Goal: Task Accomplishment & Management: Complete application form

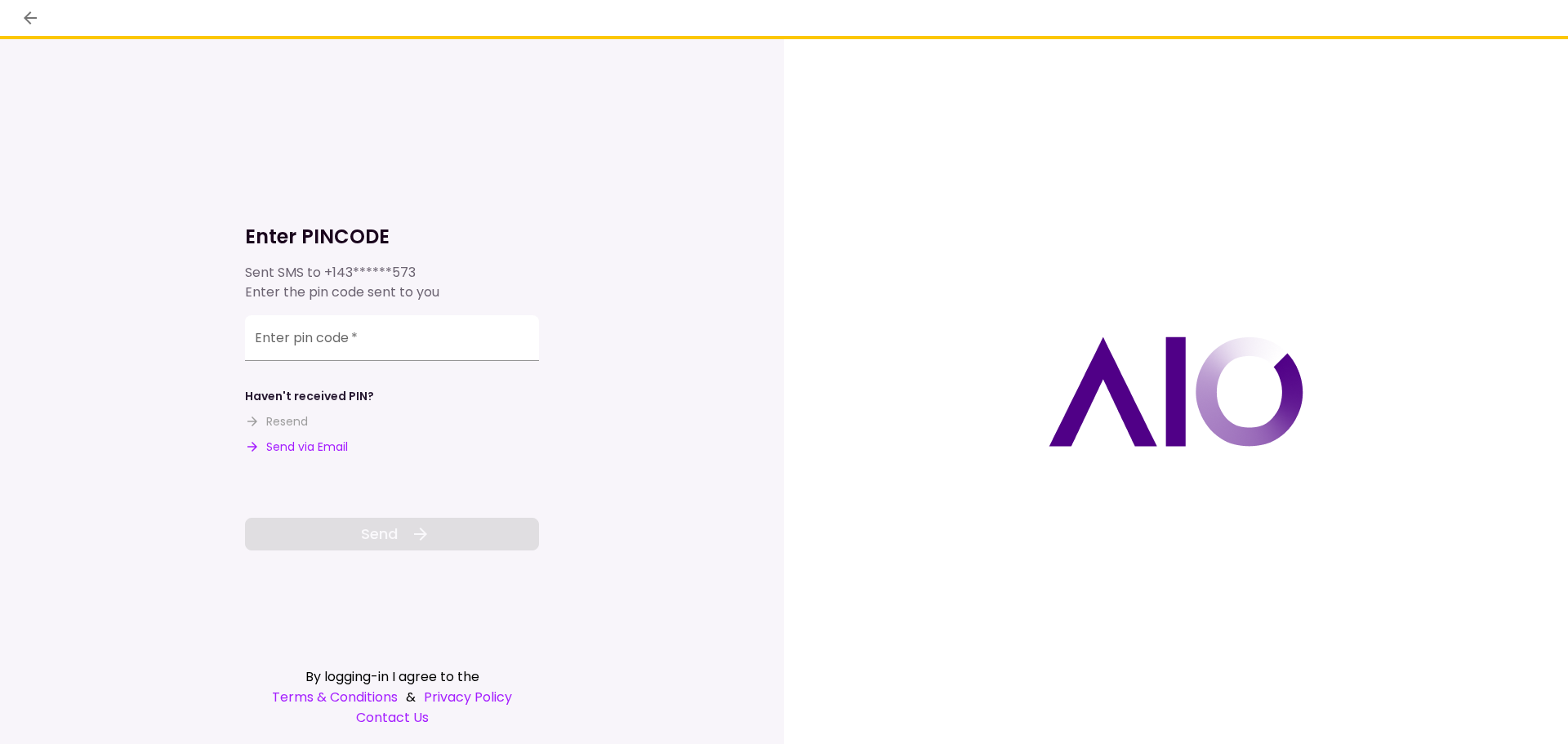
click at [303, 447] on button "Send via Email" at bounding box center [295, 447] width 103 height 18
click at [319, 348] on input "Enter pin code   *" at bounding box center [391, 337] width 294 height 46
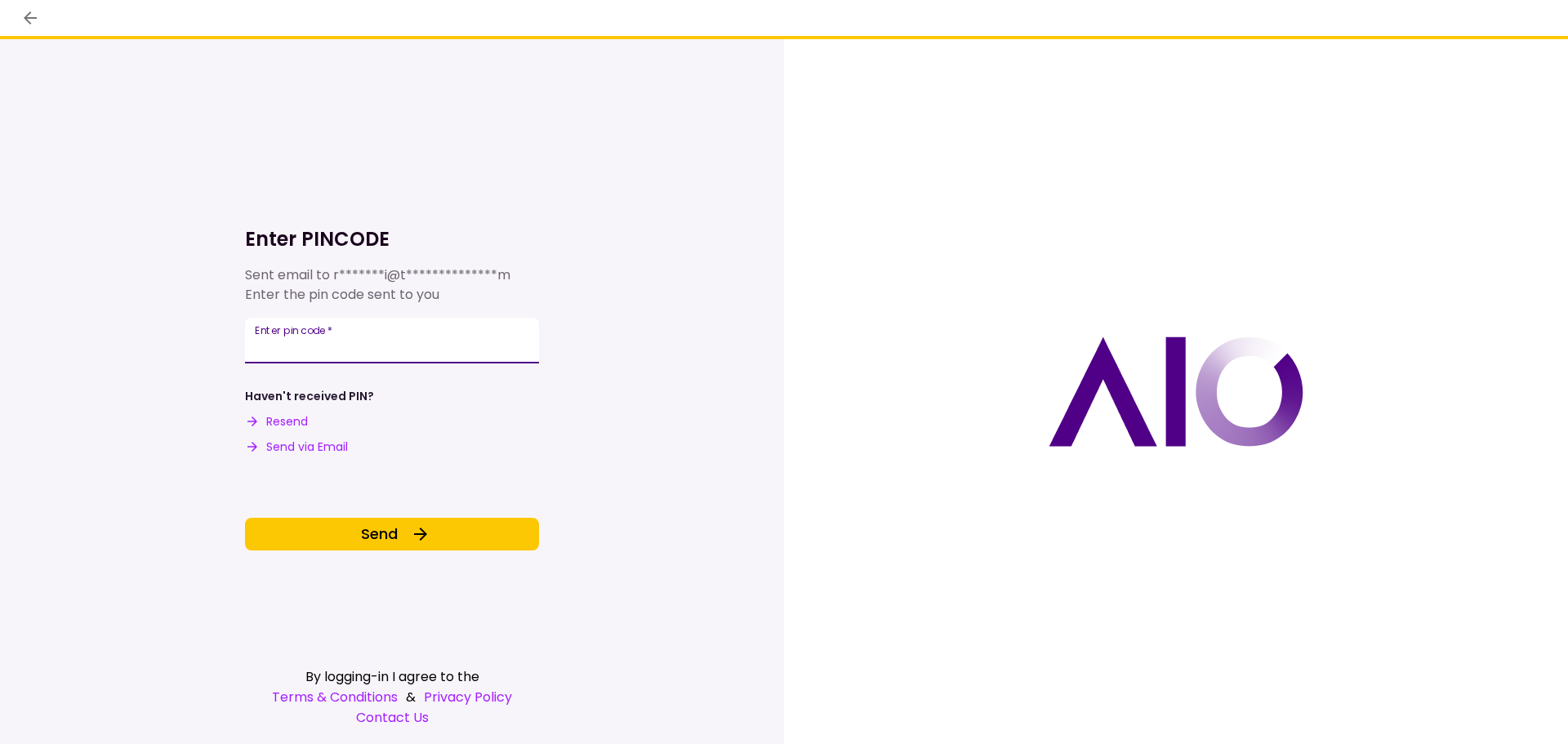
type input "*"
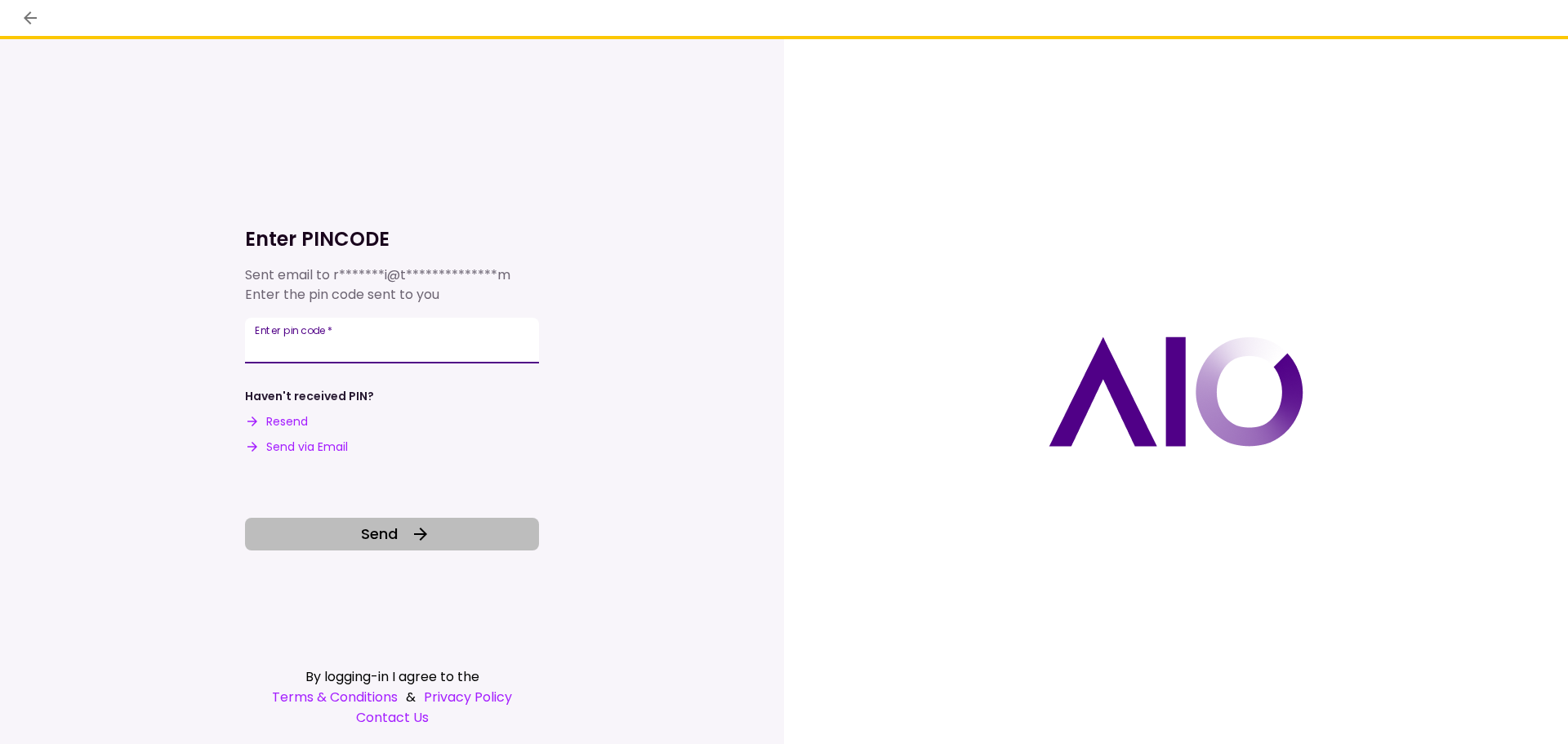
type input "******"
click at [387, 533] on span "Send" at bounding box center [380, 533] width 37 height 22
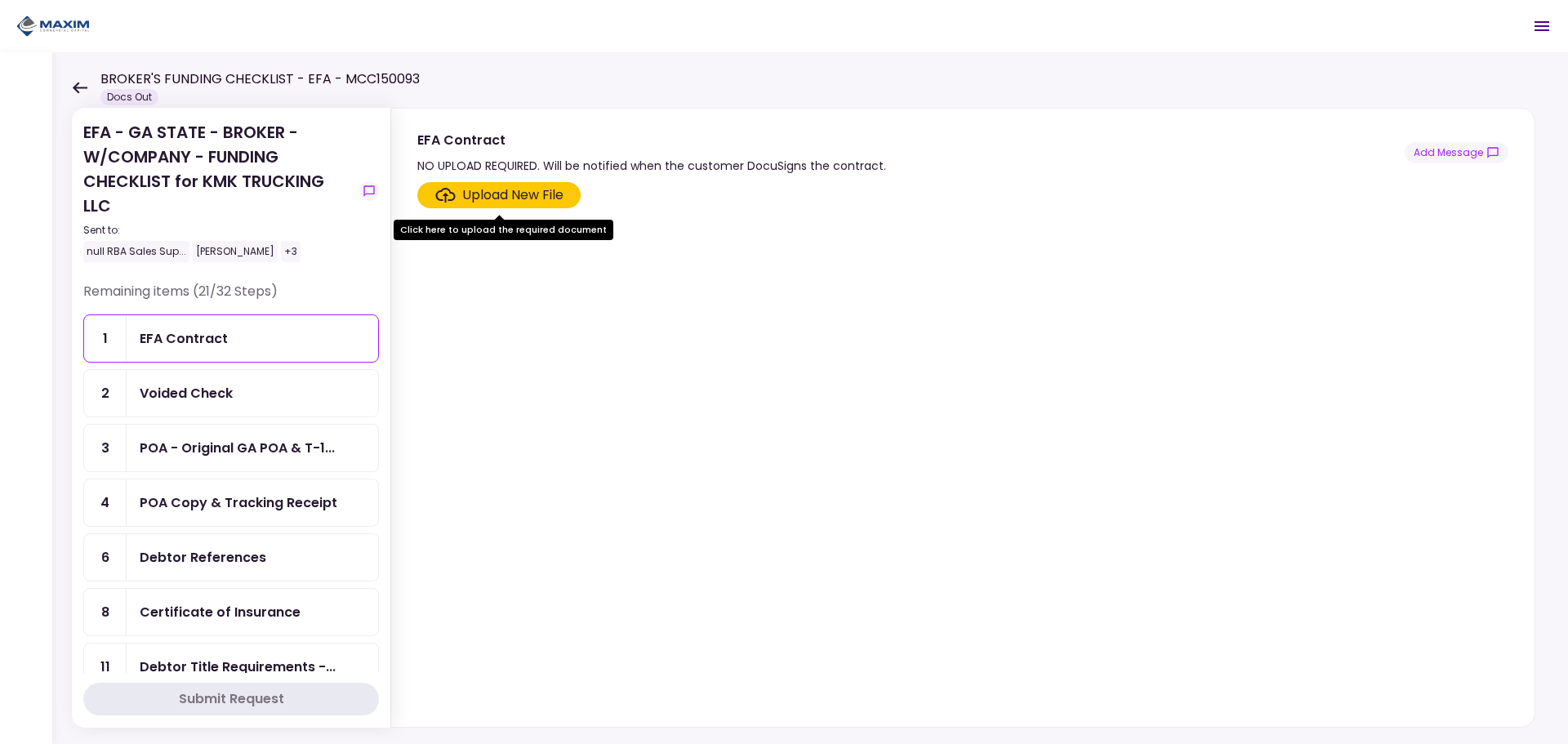
click at [231, 396] on div "Voided Check" at bounding box center [186, 393] width 93 height 21
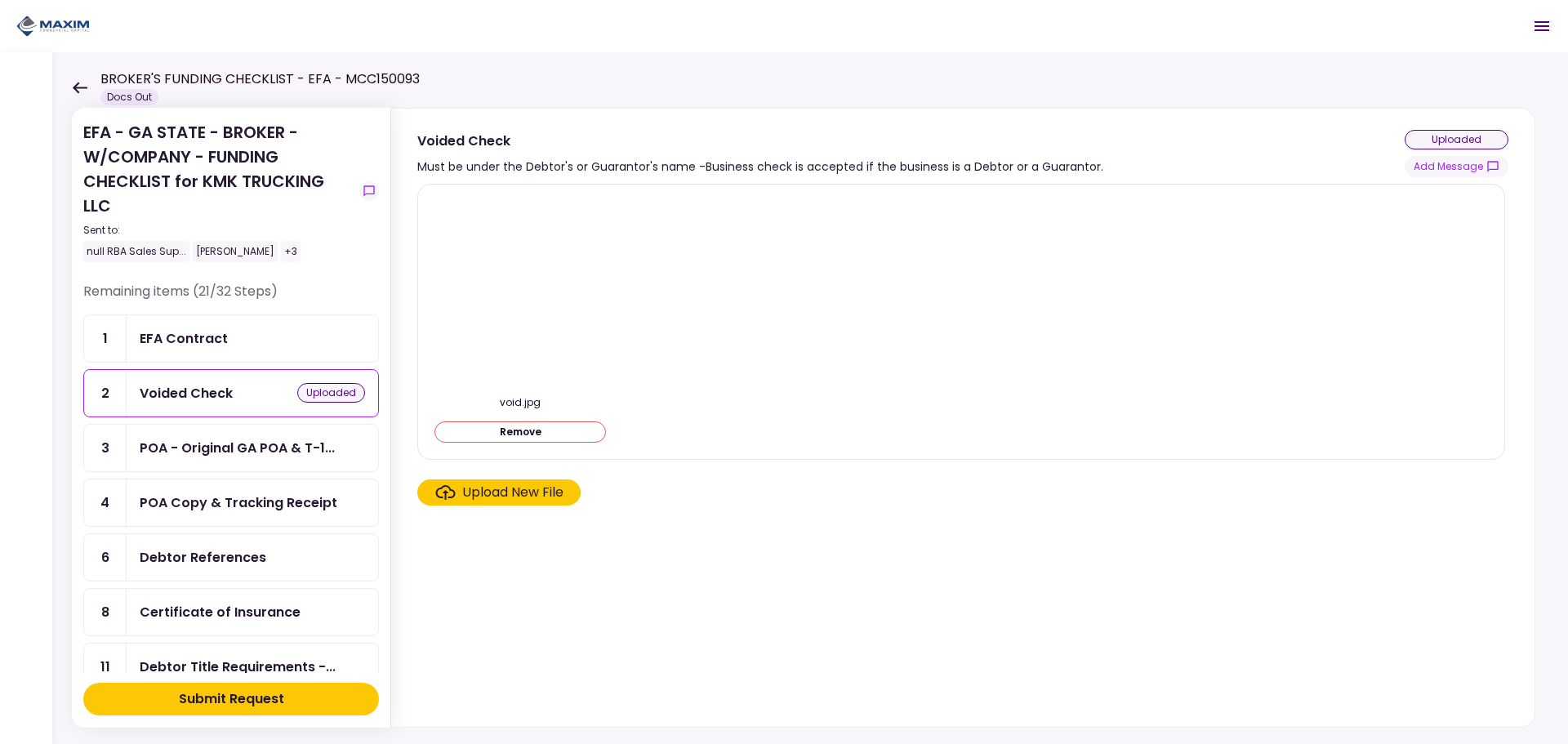
click at [739, 521] on section "void.jpg Remove Upload New File" at bounding box center [963, 452] width 1091 height 537
click at [756, 553] on section "void.jpg Remove Upload New File" at bounding box center [963, 452] width 1091 height 537
click at [800, 598] on section "void.jpg Remove Upload New File" at bounding box center [963, 452] width 1091 height 537
